Goal: Check status: Check status

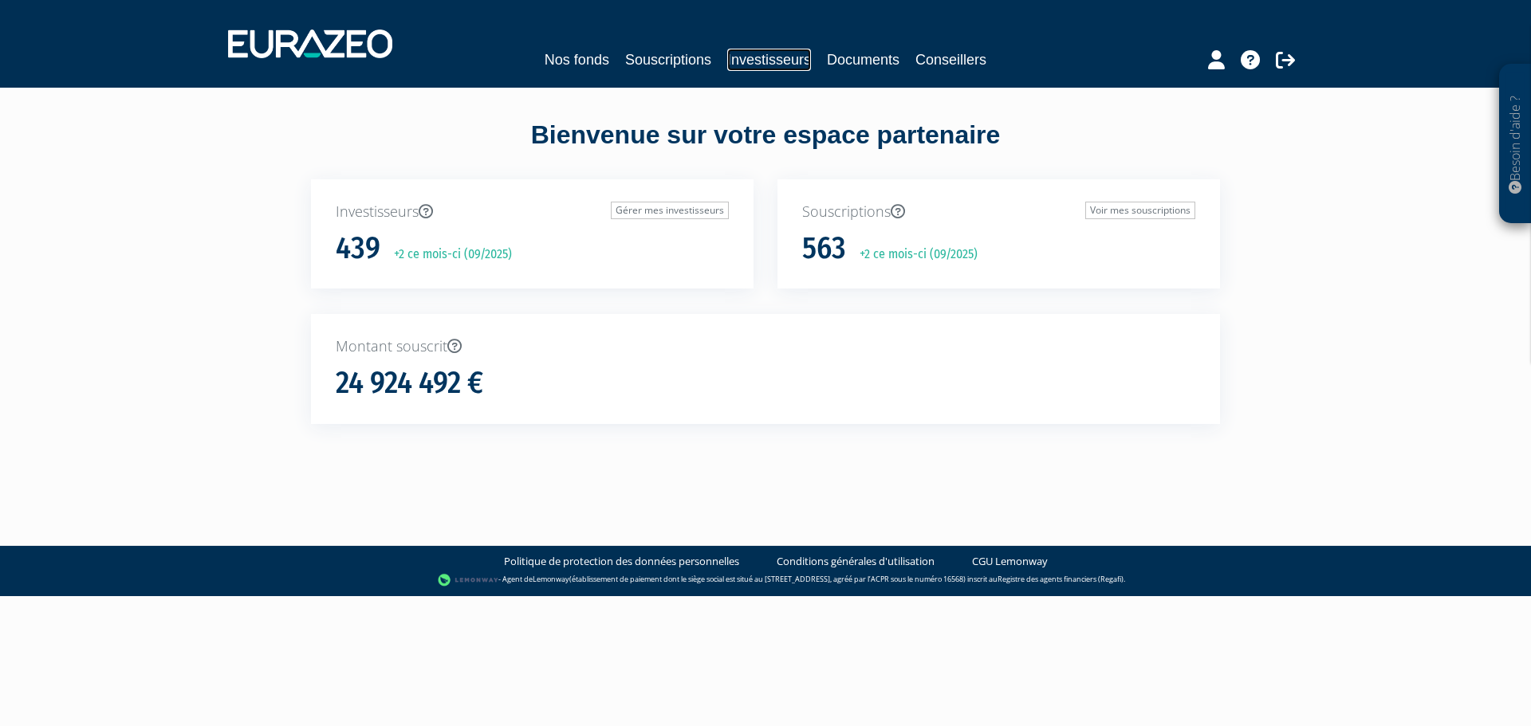
click at [762, 69] on link "Investisseurs" at bounding box center [769, 60] width 84 height 22
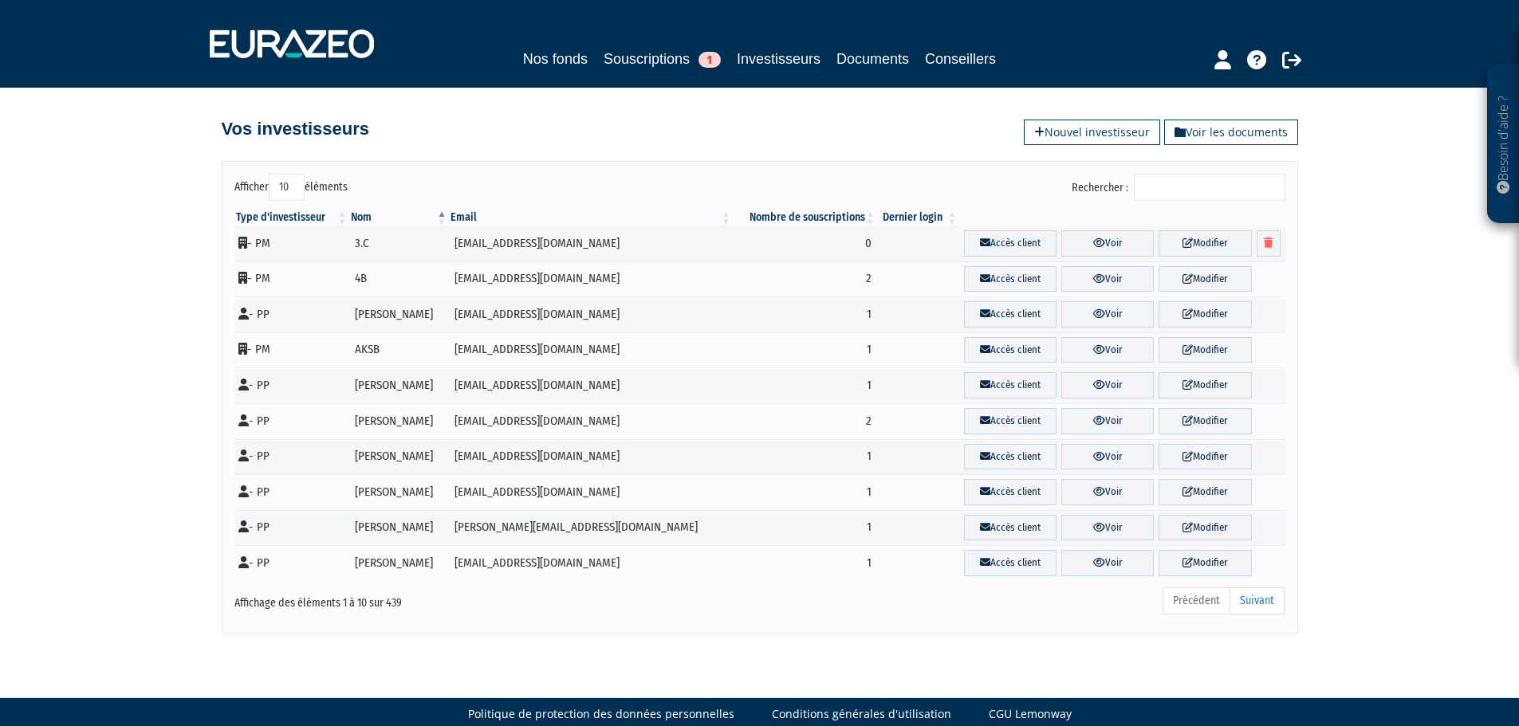
click at [1179, 189] on input "Rechercher :" at bounding box center [1210, 187] width 152 height 27
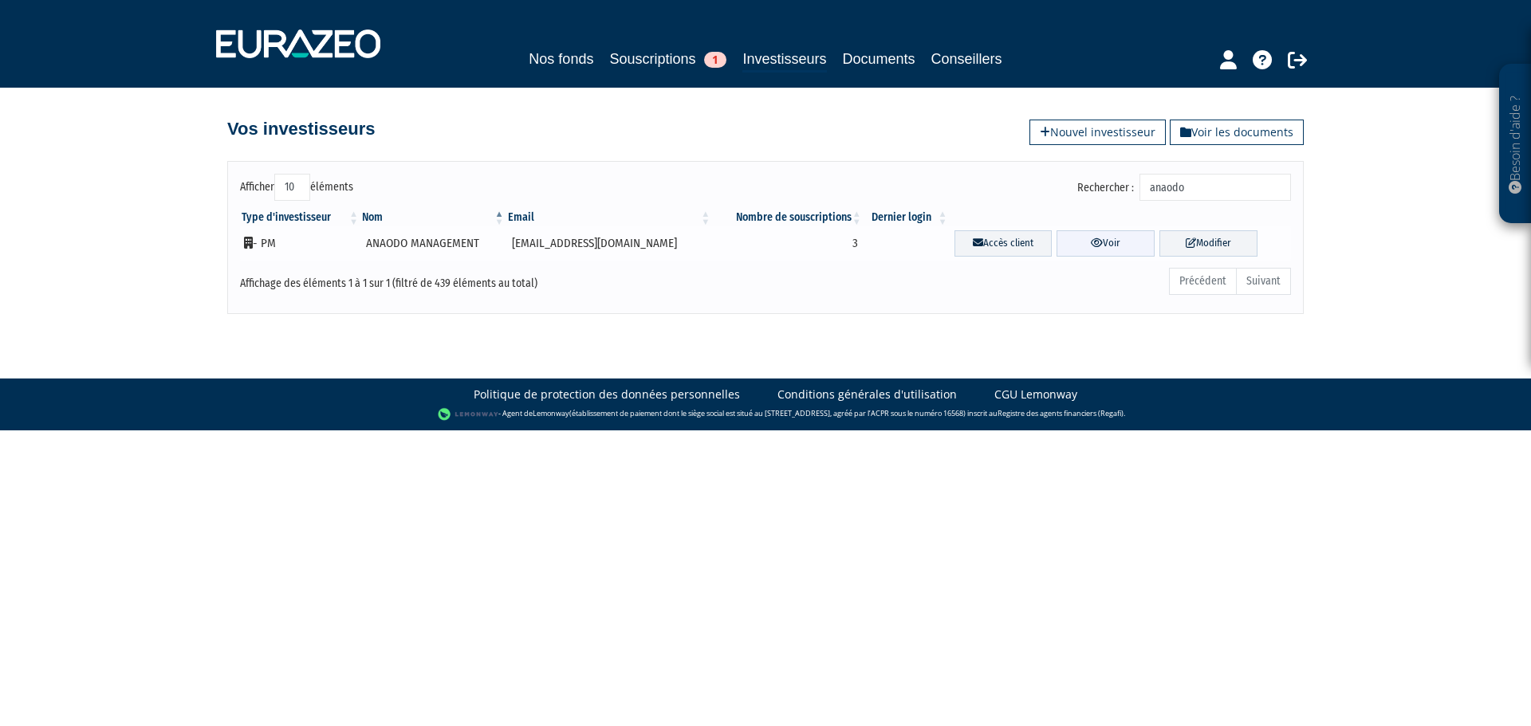
type input "anaodo"
click at [1090, 239] on link "Voir" at bounding box center [1106, 243] width 98 height 26
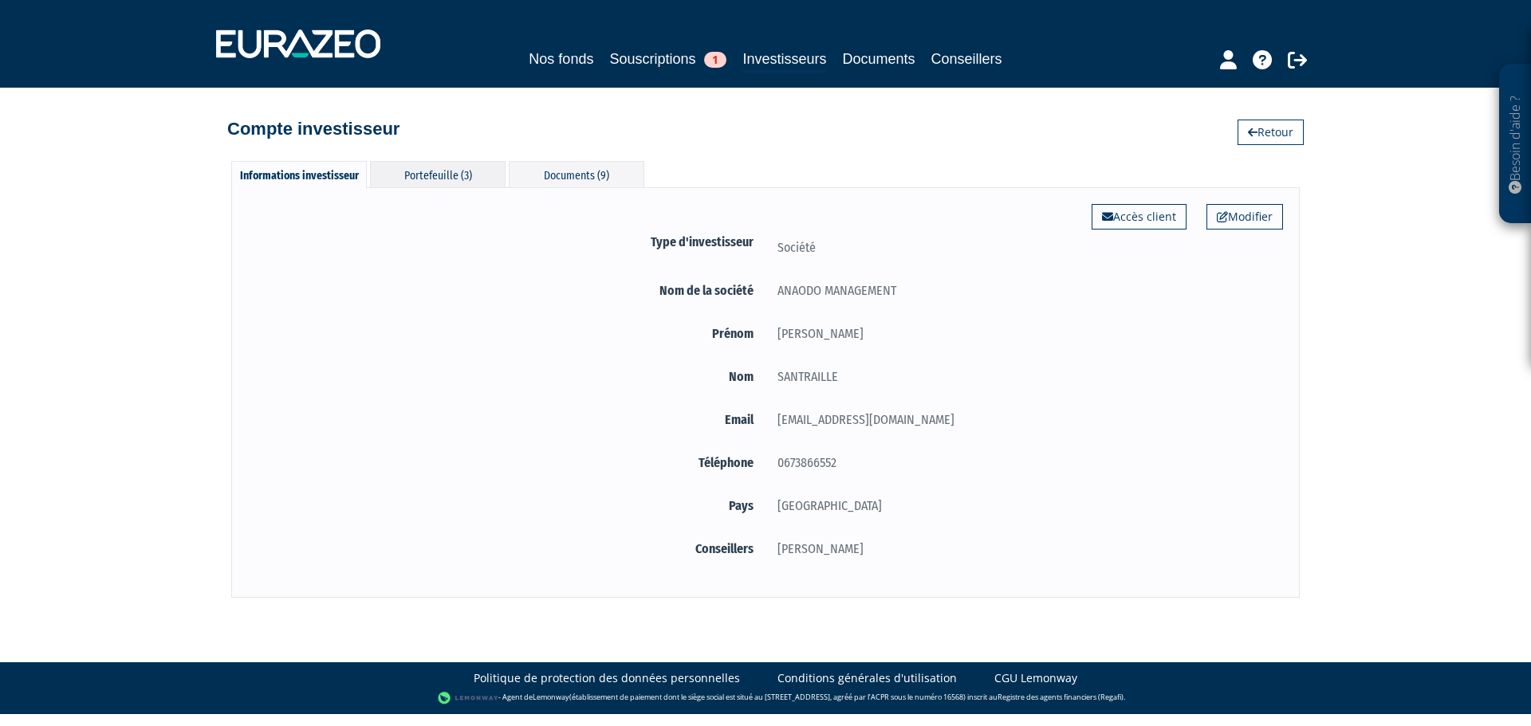
click at [420, 176] on div "Portefeuille (3)" at bounding box center [438, 174] width 136 height 26
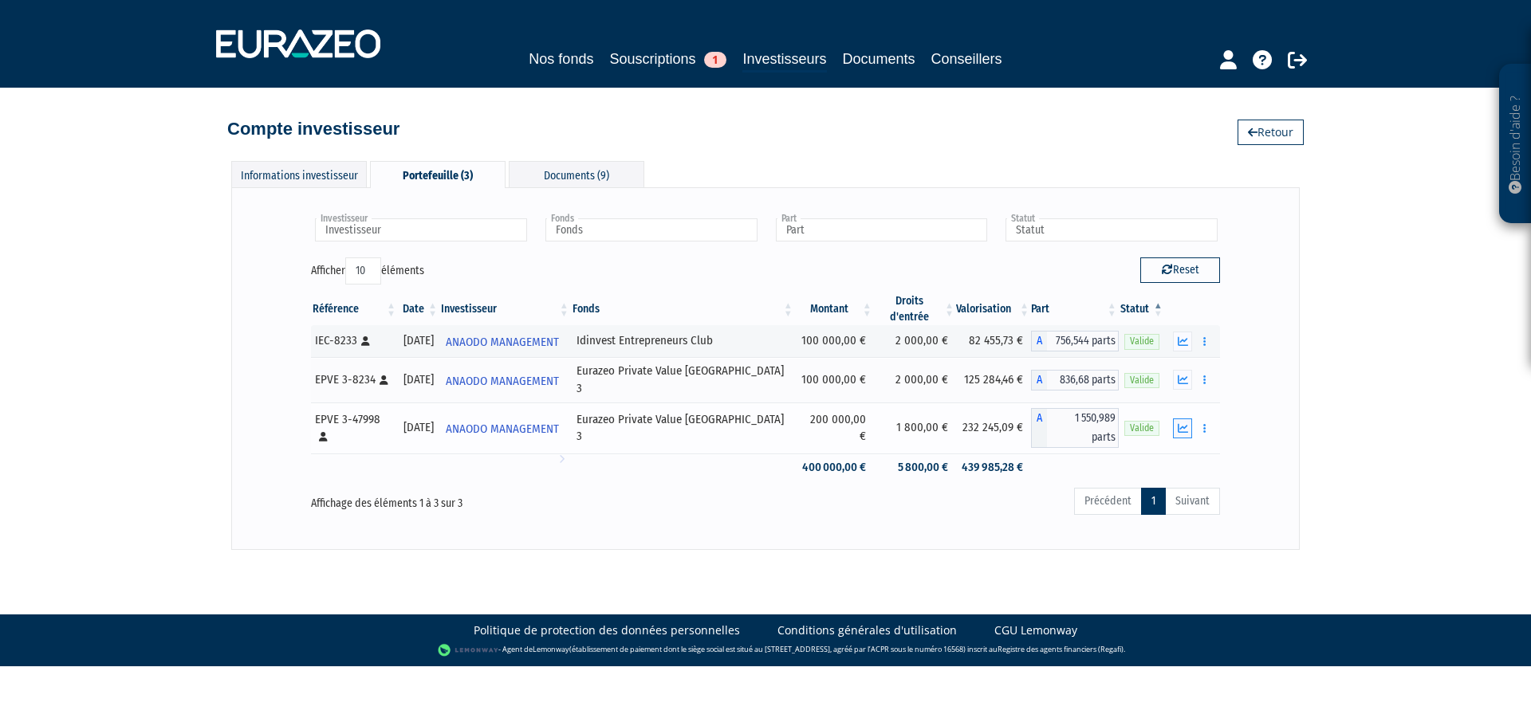
click at [1178, 423] on icon "button" at bounding box center [1183, 428] width 10 height 10
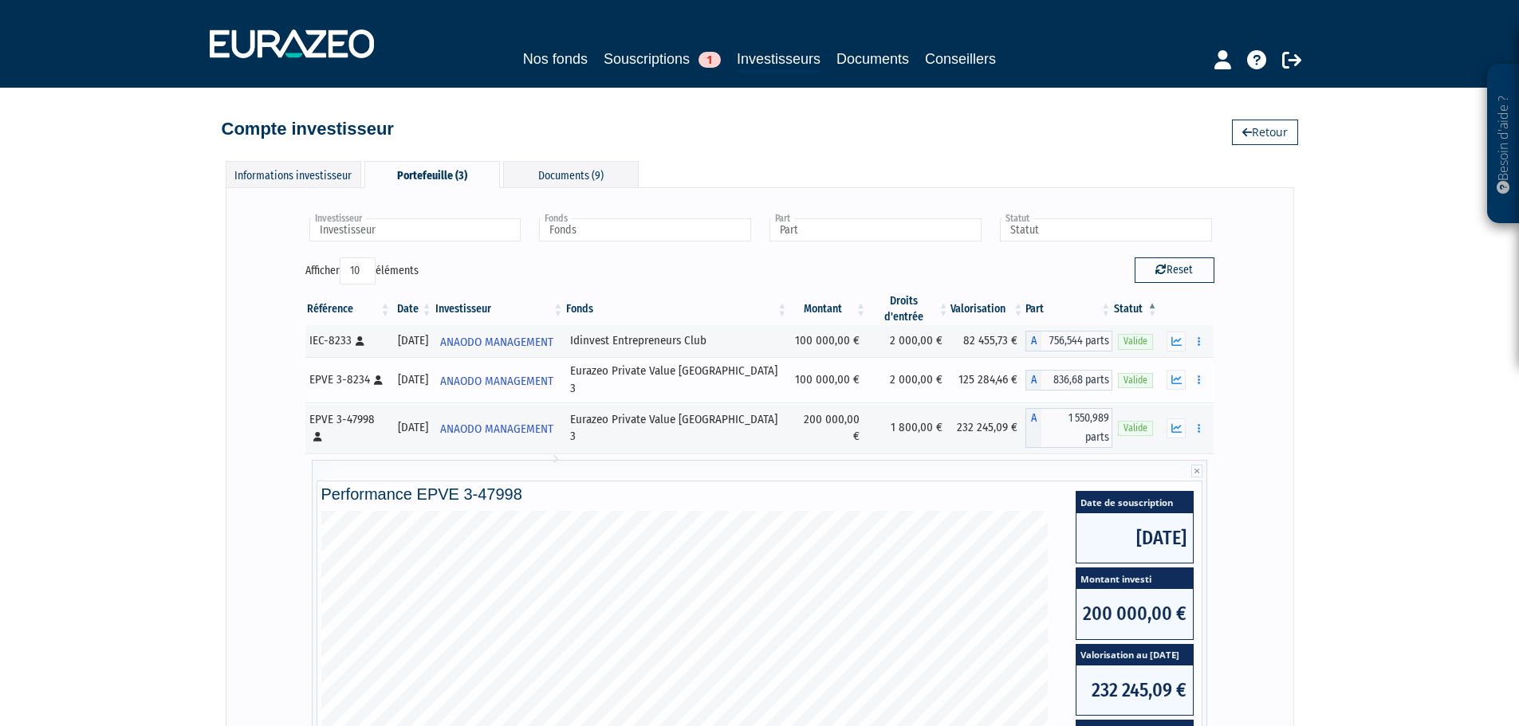
click at [1166, 370] on div "Documents Rachat libre" at bounding box center [1186, 380] width 44 height 20
click at [1175, 370] on button "button" at bounding box center [1176, 380] width 19 height 20
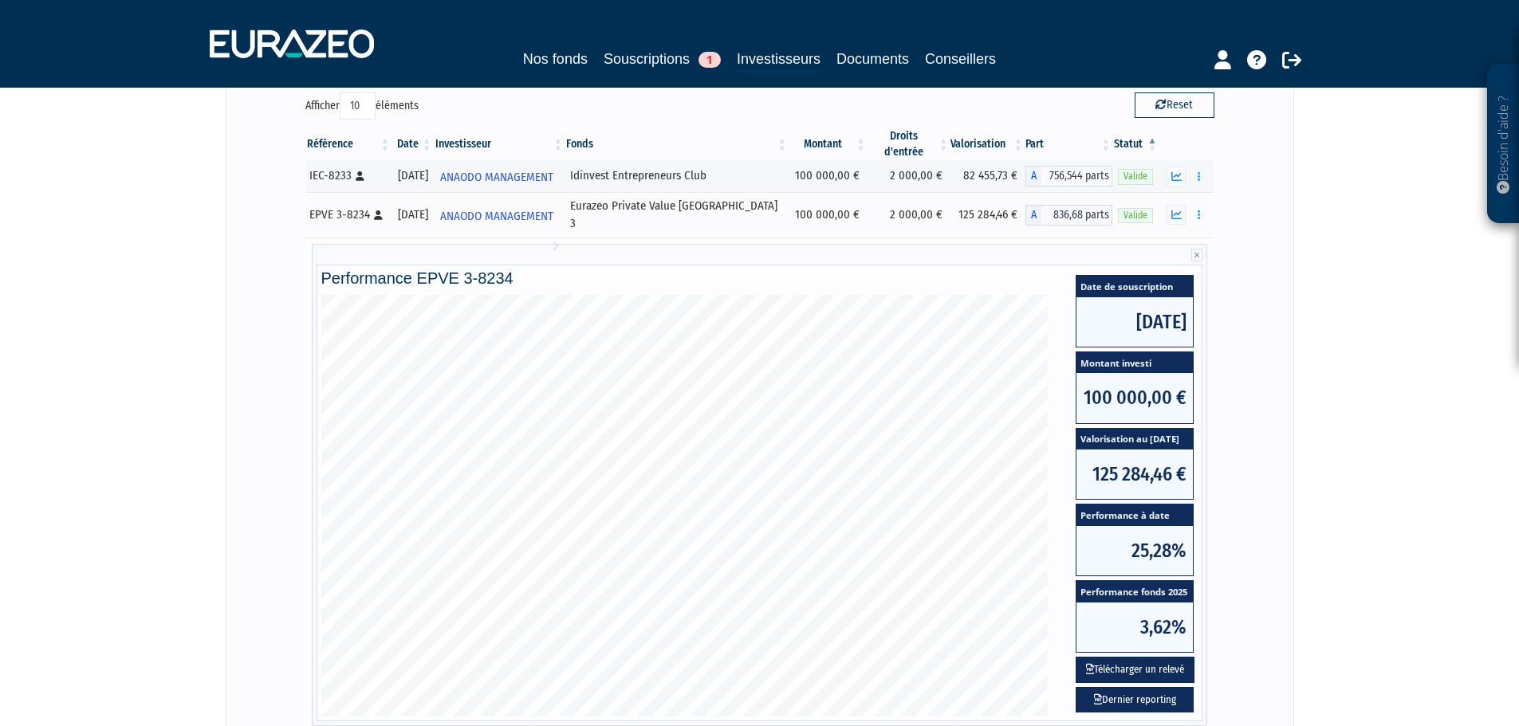
scroll to position [399, 0]
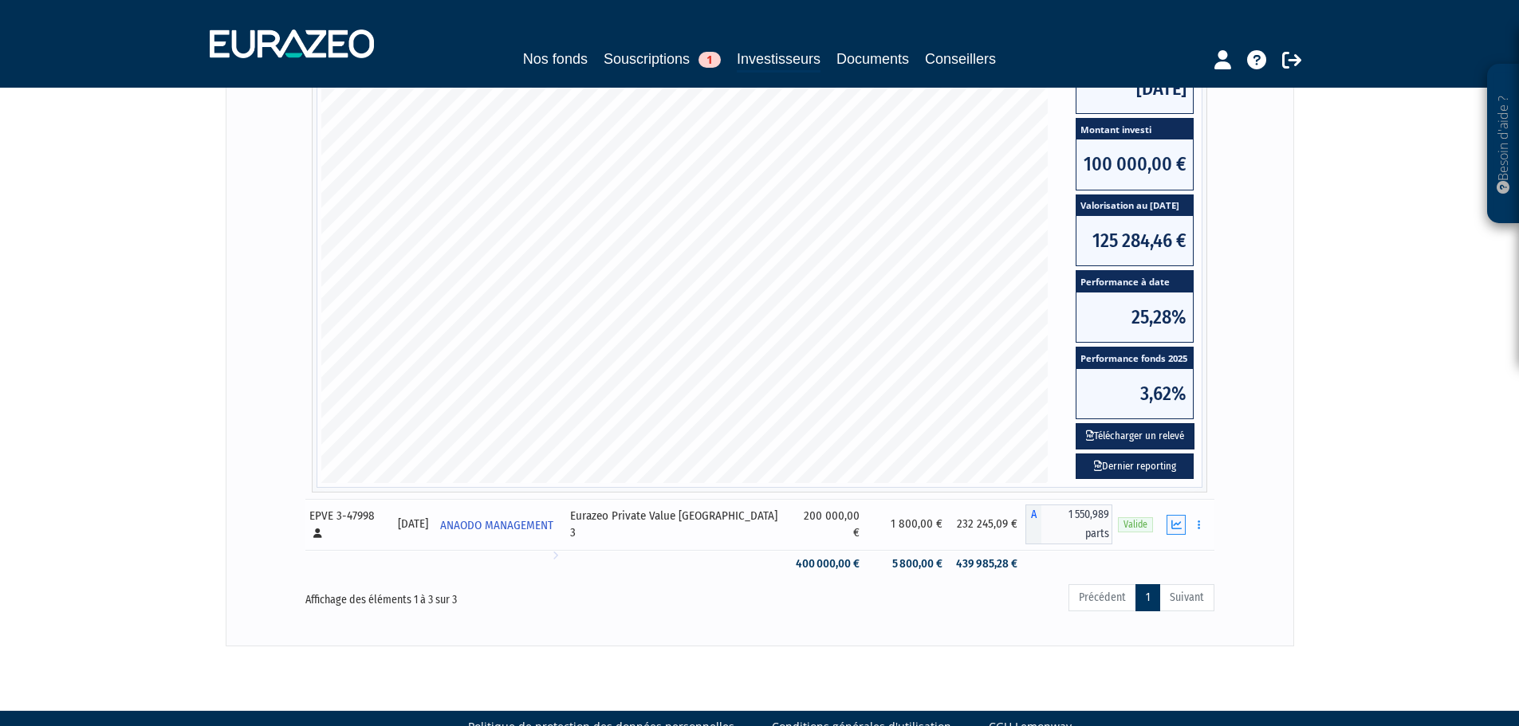
click at [1175, 520] on icon "button" at bounding box center [1176, 525] width 10 height 10
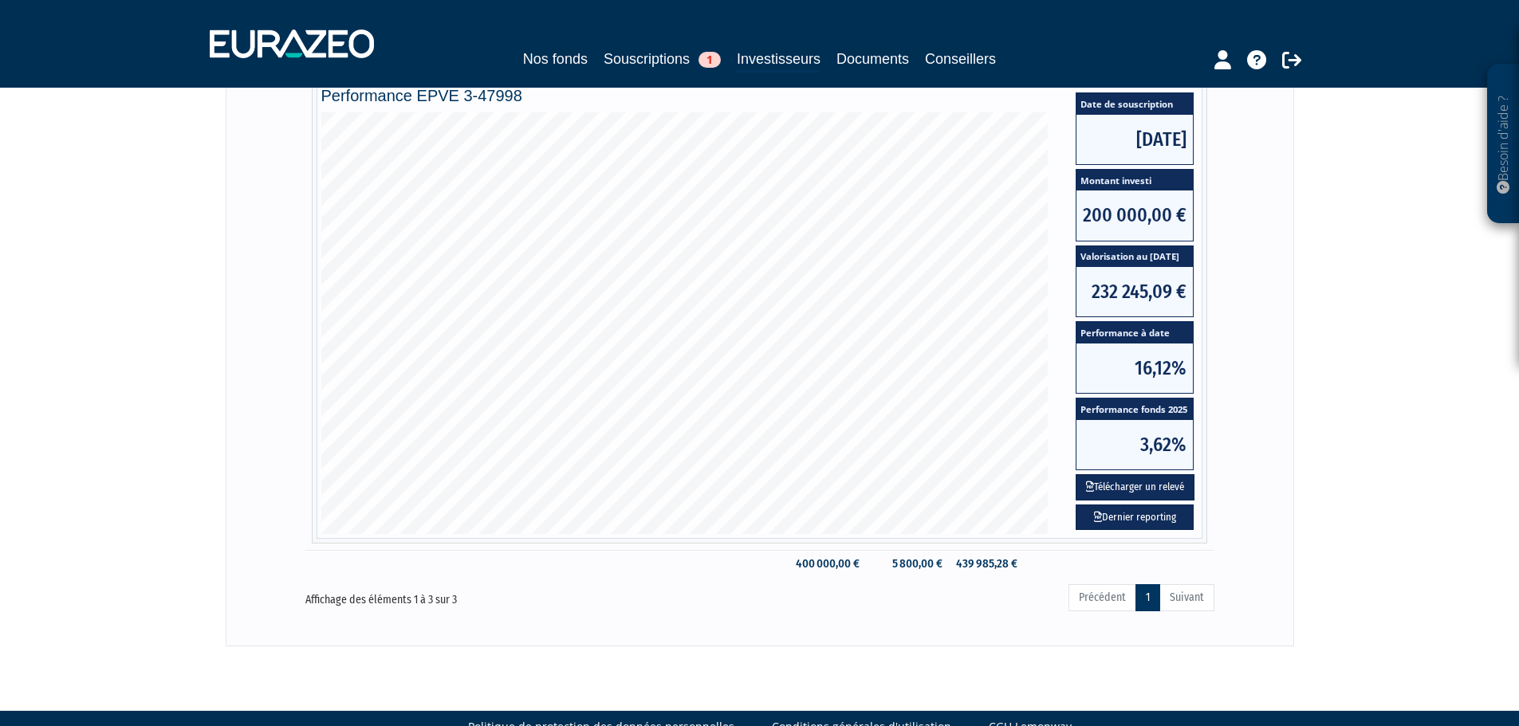
scroll to position [0, 0]
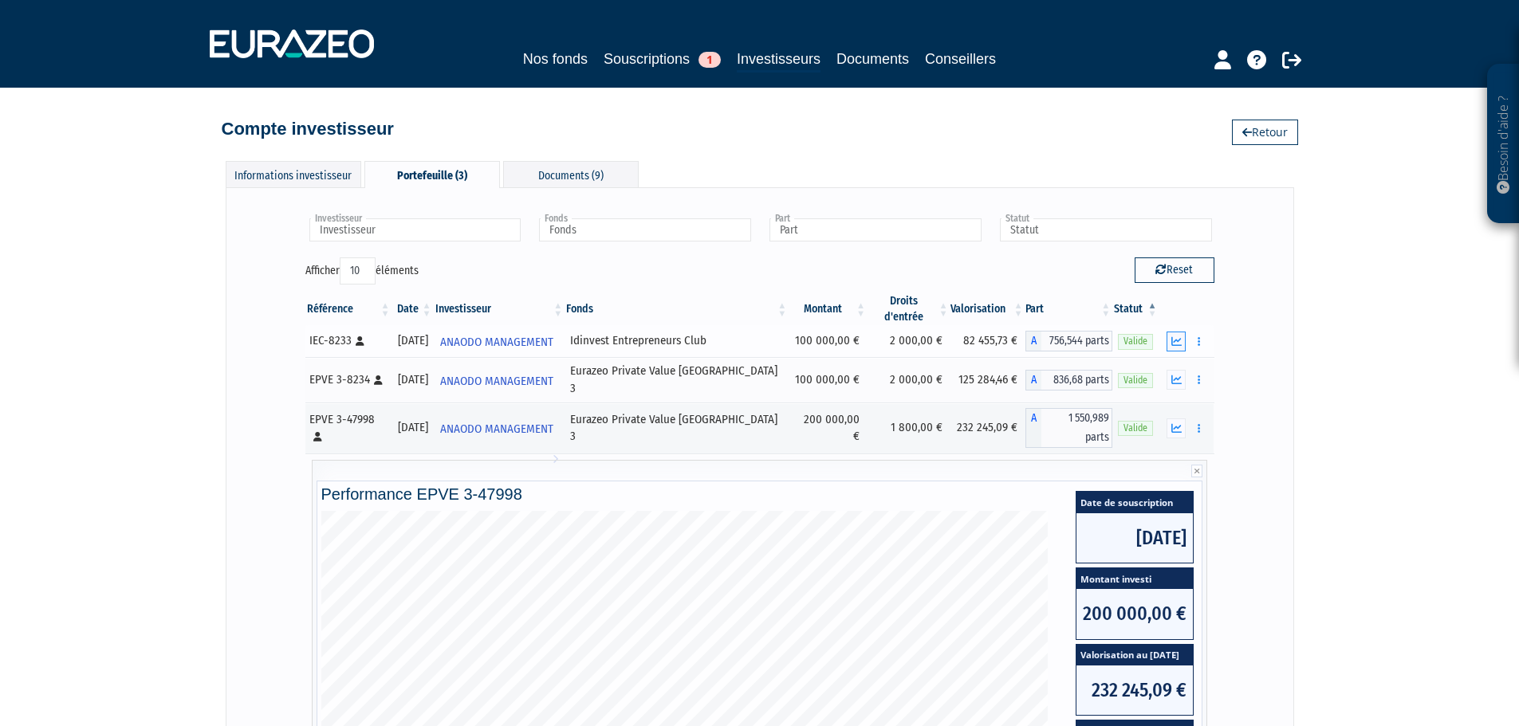
click at [1181, 337] on icon "button" at bounding box center [1176, 342] width 10 height 10
